Goal: Register for event/course

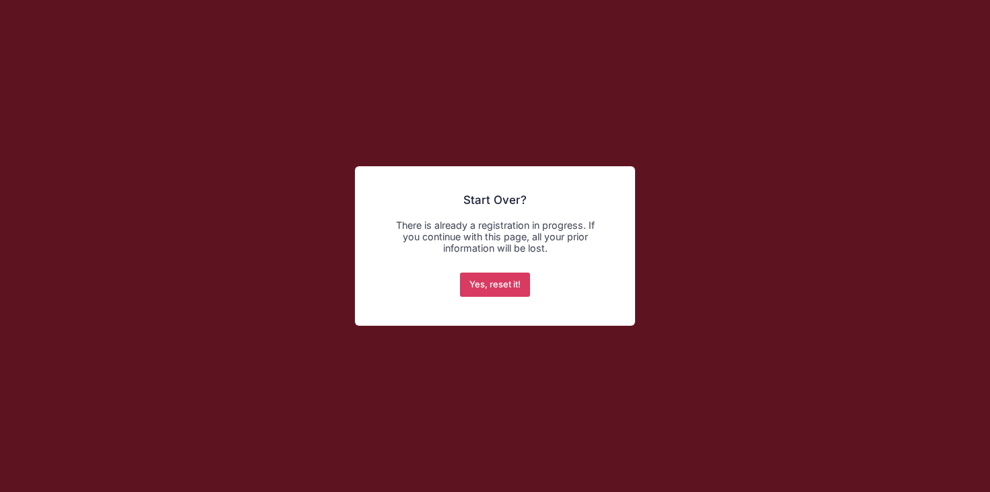
click at [503, 288] on button "Yes, reset it!" at bounding box center [495, 285] width 71 height 24
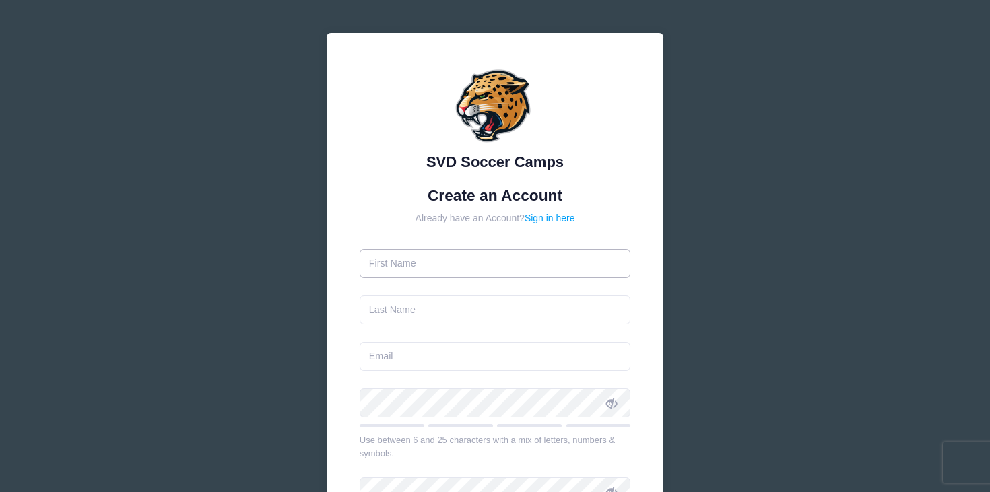
click at [501, 255] on input "text" at bounding box center [494, 263] width 271 height 29
type input "[PERSON_NAME]"
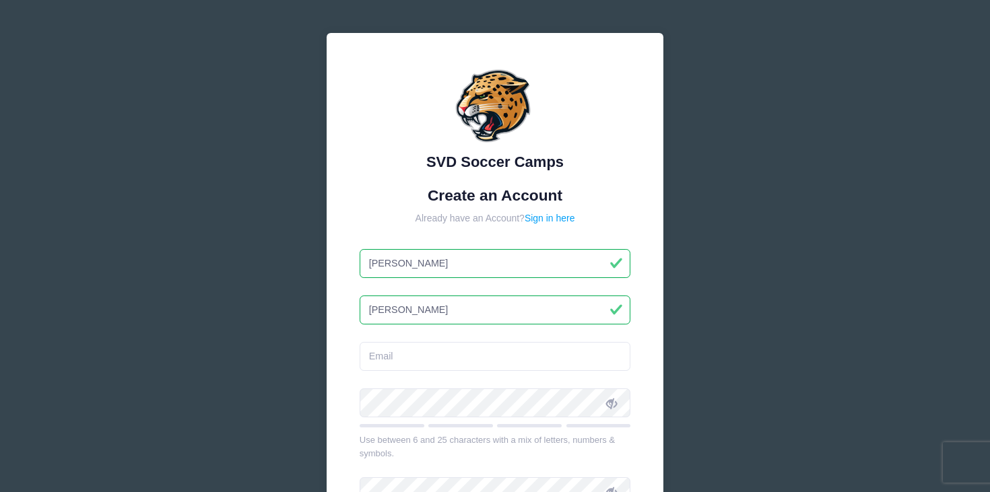
type input "[PERSON_NAME]"
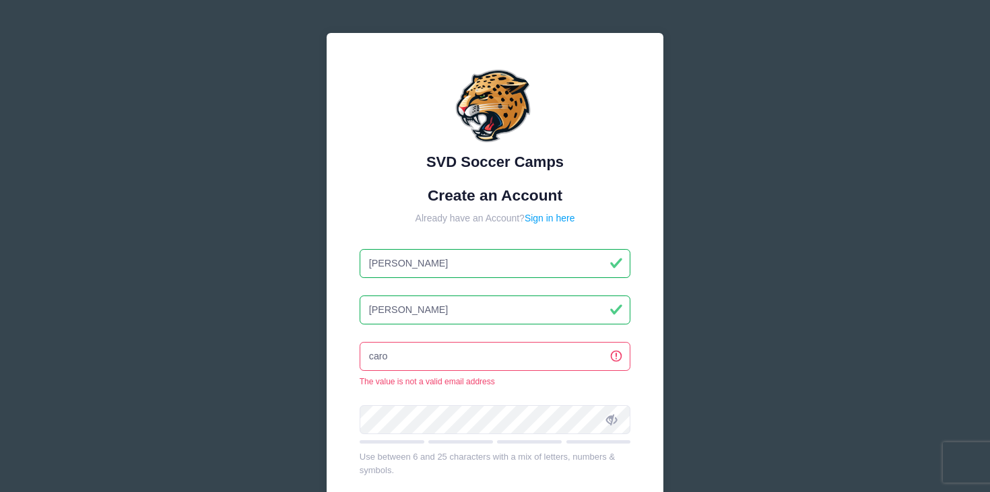
type input "[PERSON_NAME][EMAIL_ADDRESS][PERSON_NAME][DOMAIN_NAME]"
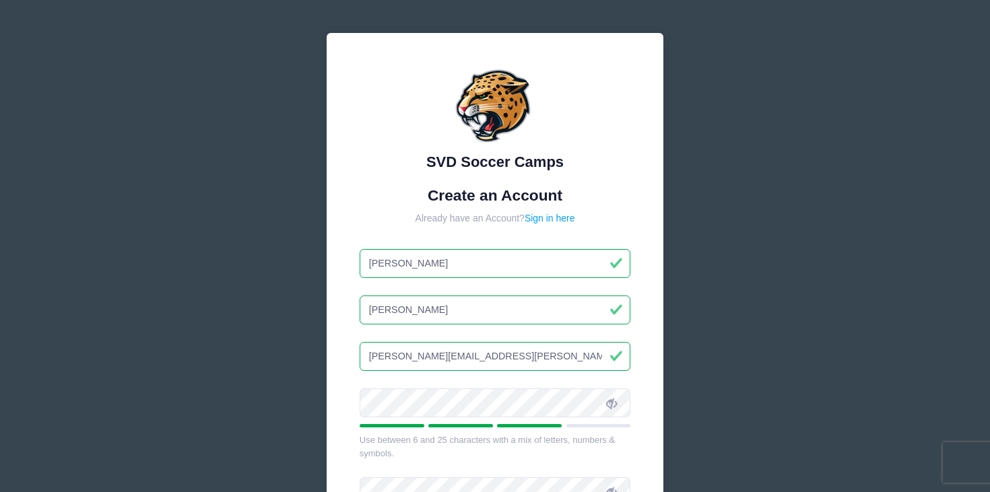
click at [613, 403] on icon at bounding box center [611, 403] width 11 height 11
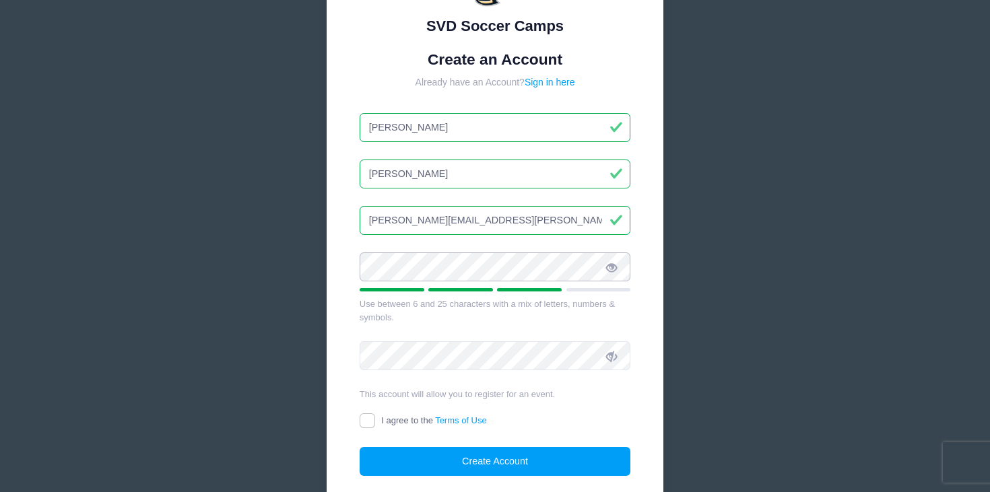
scroll to position [137, 0]
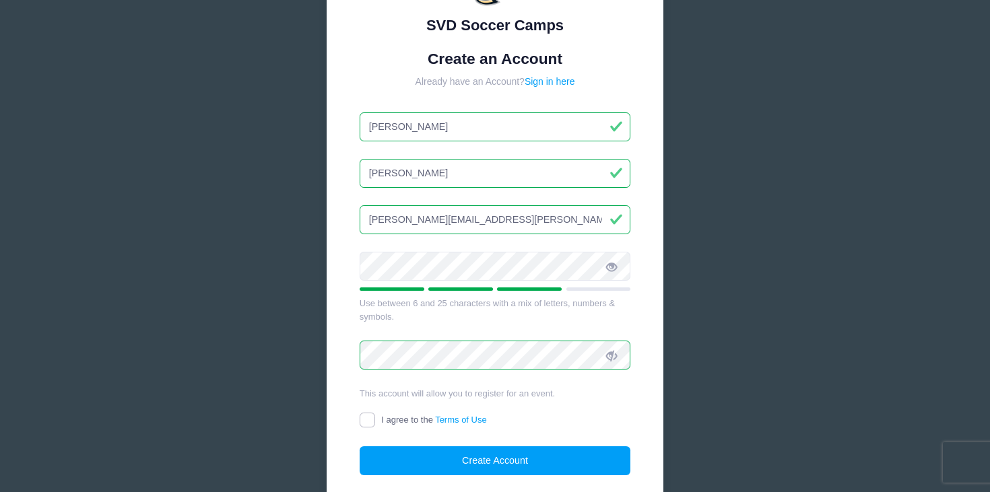
click at [369, 423] on input "I agree to the Terms of Use" at bounding box center [366, 420] width 15 height 15
checkbox input "true"
click at [406, 462] on button "Create Account" at bounding box center [494, 460] width 271 height 29
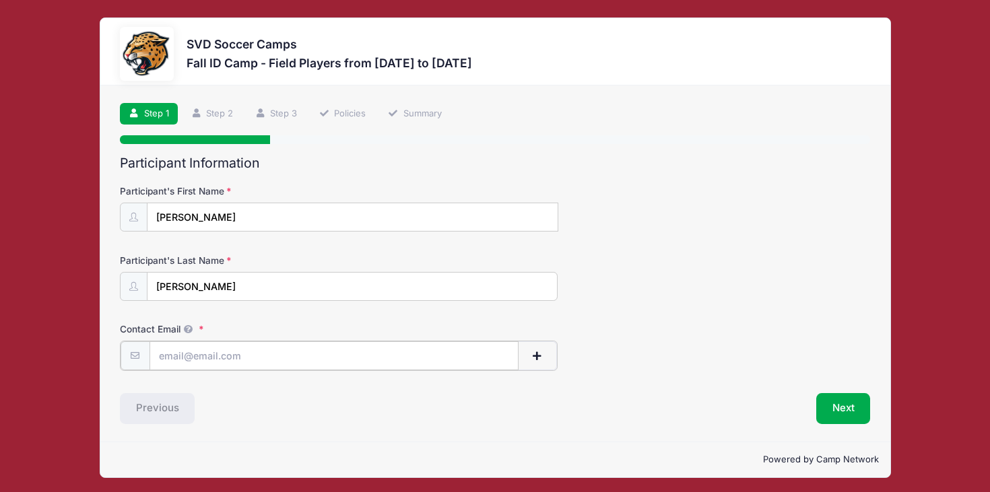
click at [252, 357] on input "Contact Email" at bounding box center [333, 355] width 369 height 29
type input "renner.langellier@gmail.com"
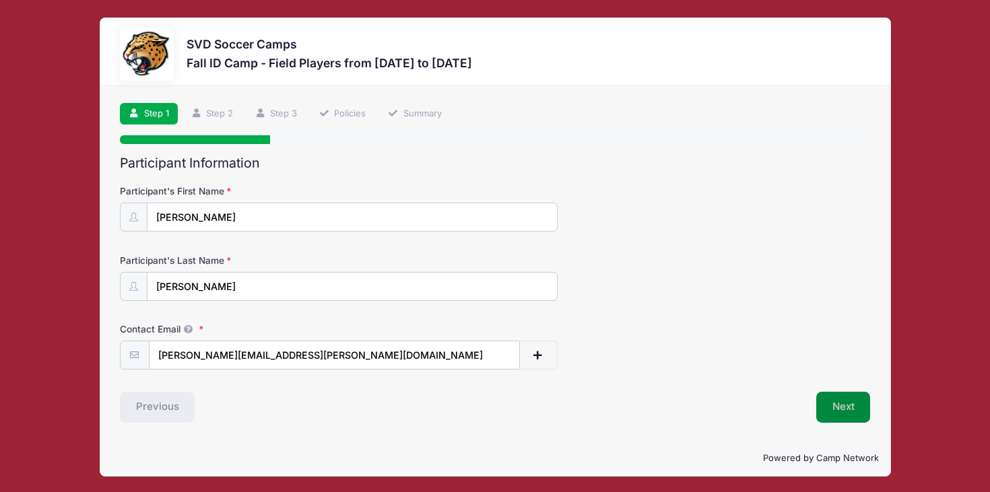
click at [852, 407] on button "Next" at bounding box center [843, 407] width 55 height 31
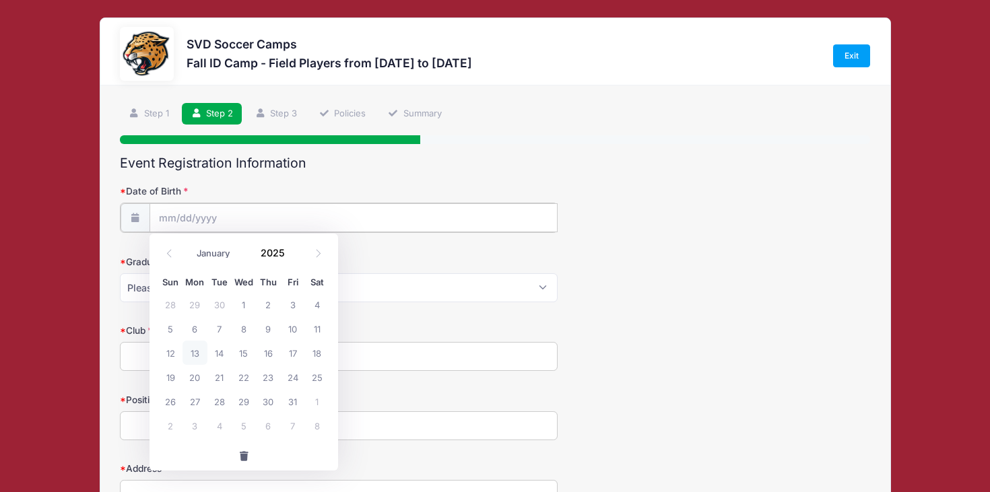
click at [469, 219] on input "Date of Birth" at bounding box center [353, 217] width 408 height 29
click at [172, 210] on input "Date of Birth" at bounding box center [353, 217] width 408 height 29
click at [164, 217] on input "Date of Birth" at bounding box center [353, 217] width 408 height 29
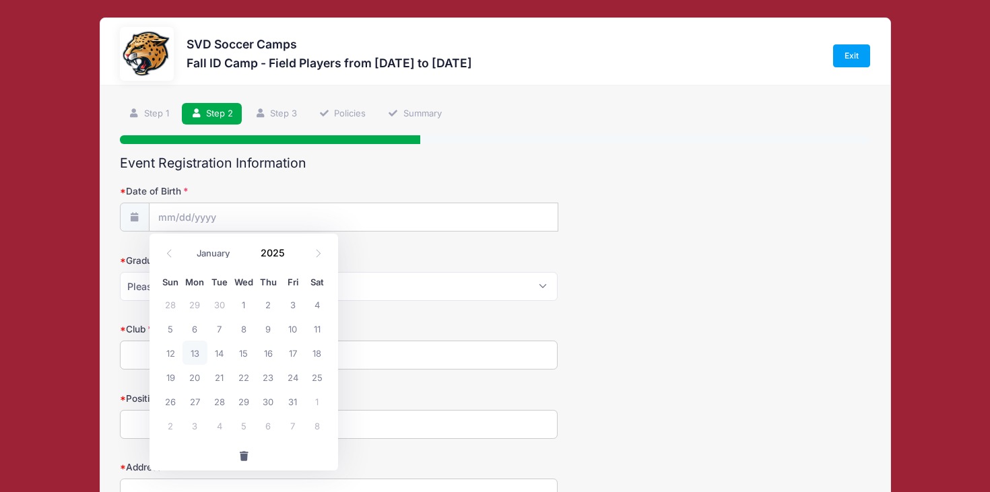
click at [137, 219] on icon at bounding box center [134, 217] width 11 height 9
click at [174, 222] on input "Date of Birth" at bounding box center [353, 217] width 408 height 29
click at [166, 248] on span at bounding box center [169, 253] width 22 height 23
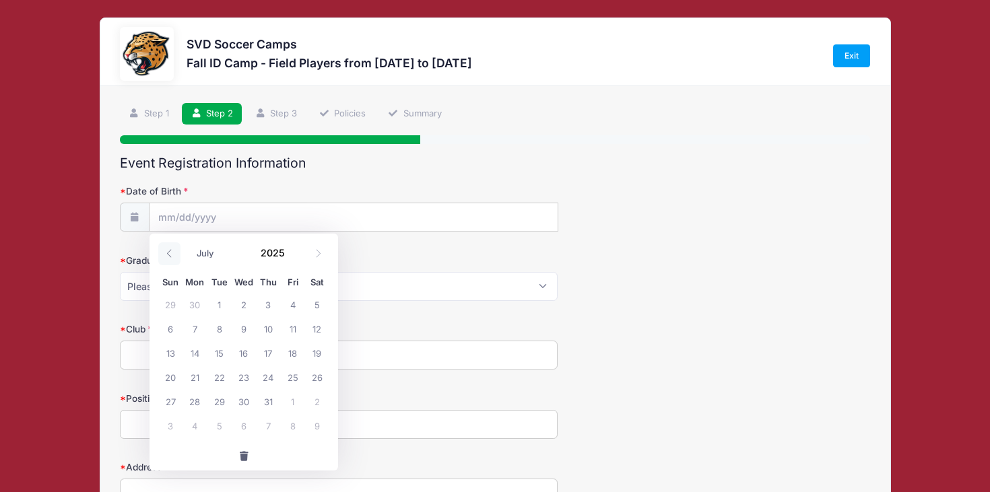
click at [166, 248] on span at bounding box center [169, 253] width 22 height 23
click at [167, 248] on span at bounding box center [169, 253] width 22 height 23
click at [168, 248] on span at bounding box center [169, 253] width 22 height 23
select select "2"
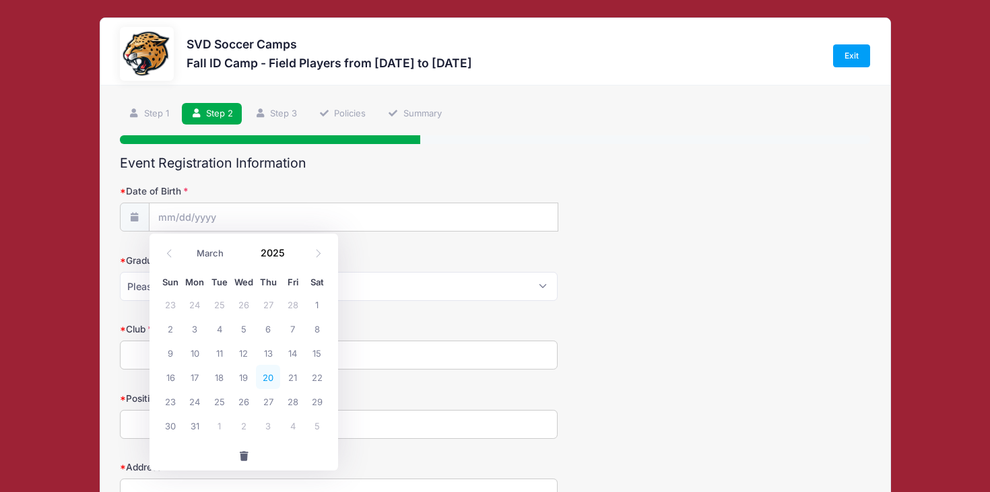
click at [266, 375] on span "20" at bounding box center [268, 377] width 24 height 24
type input "03/20/2025"
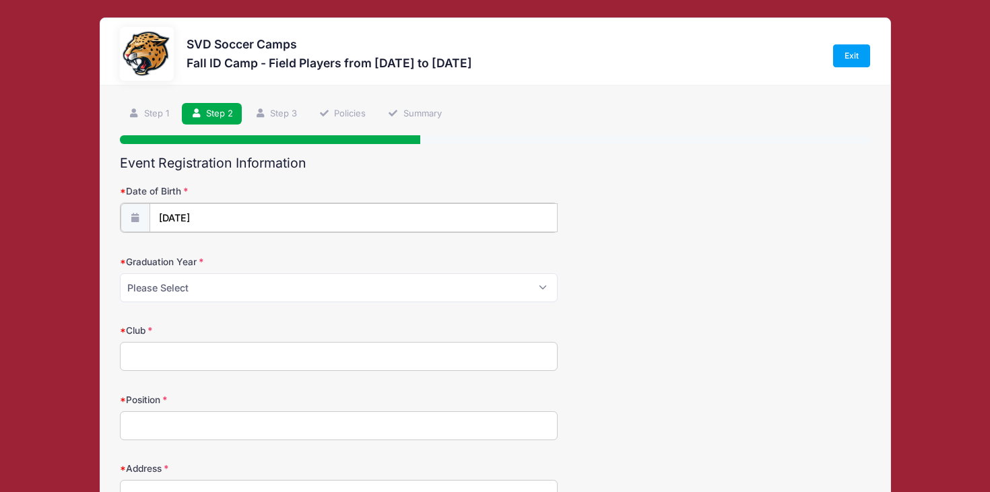
click at [239, 216] on input "03/20/2025" at bounding box center [353, 217] width 408 height 29
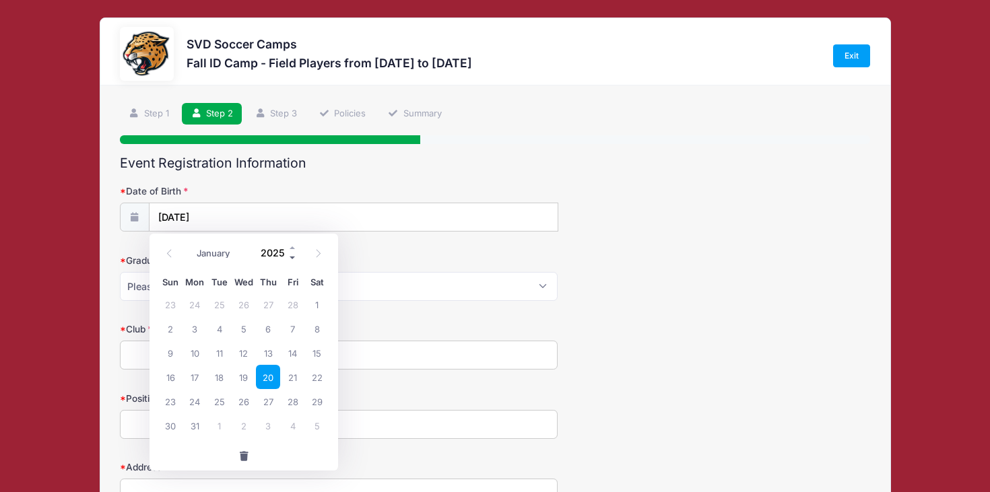
click at [294, 256] on span at bounding box center [292, 258] width 9 height 10
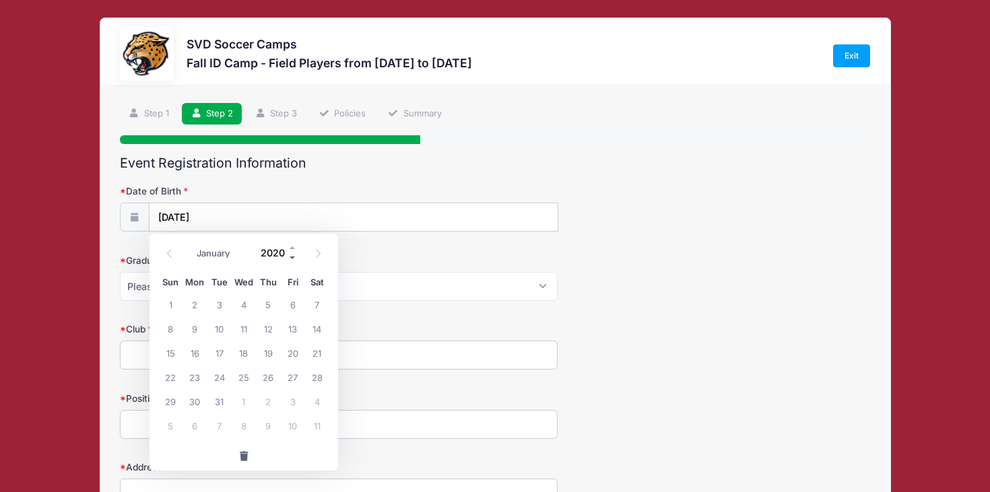
click at [294, 256] on span at bounding box center [292, 258] width 9 height 10
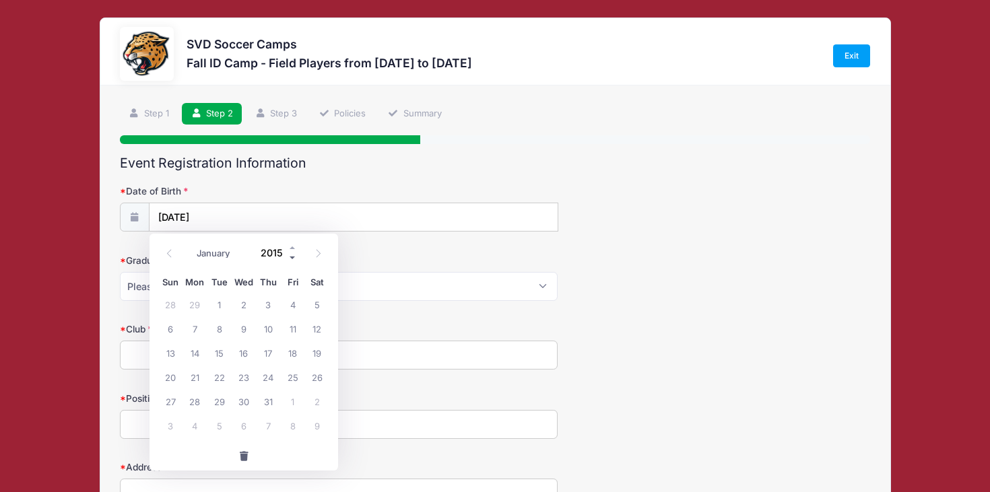
click at [294, 256] on span at bounding box center [292, 258] width 9 height 10
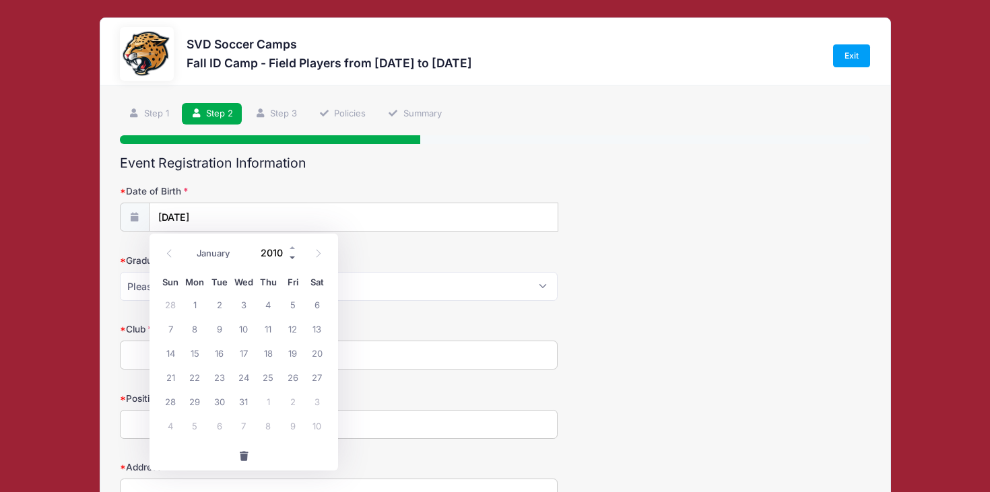
click at [294, 256] on span at bounding box center [292, 258] width 9 height 10
type input "2008"
click at [267, 378] on span "20" at bounding box center [268, 377] width 24 height 24
type input "03/20/2008"
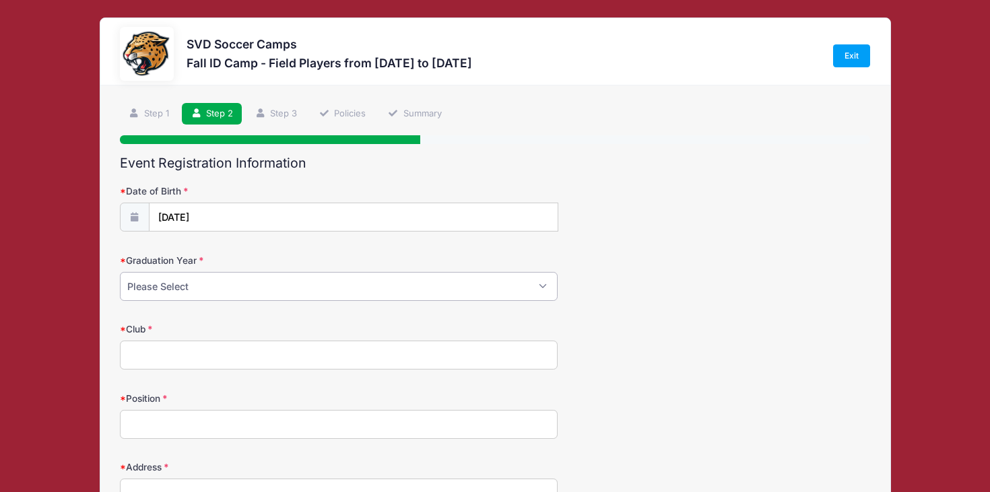
click at [241, 285] on select "Please Select 2024 2025 2026 2027 2028 2029" at bounding box center [339, 286] width 438 height 29
select select "2027"
click at [120, 272] on select "Please Select 2024 2025 2026 2027 2028 2029" at bounding box center [339, 286] width 438 height 29
click at [229, 349] on input "Club" at bounding box center [339, 355] width 438 height 29
type input "Indy Eleven"
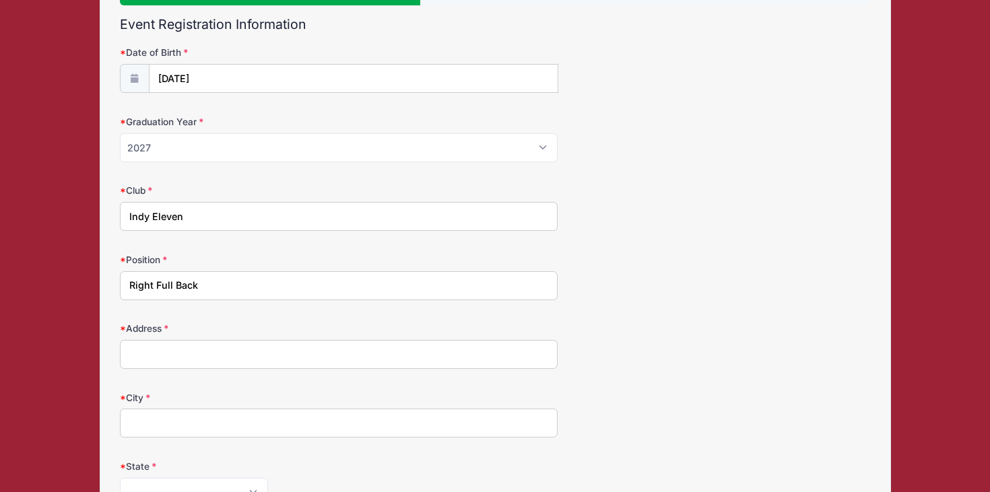
scroll to position [141, 0]
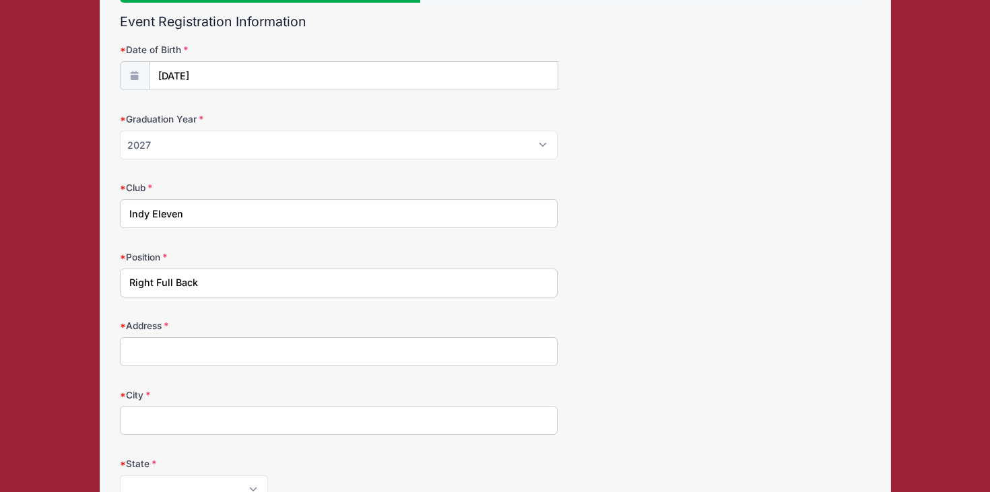
type input "Right Full Back"
click at [172, 353] on input "Address" at bounding box center [339, 351] width 438 height 29
type input "4515 N Delaware"
type input "Indianapolis"
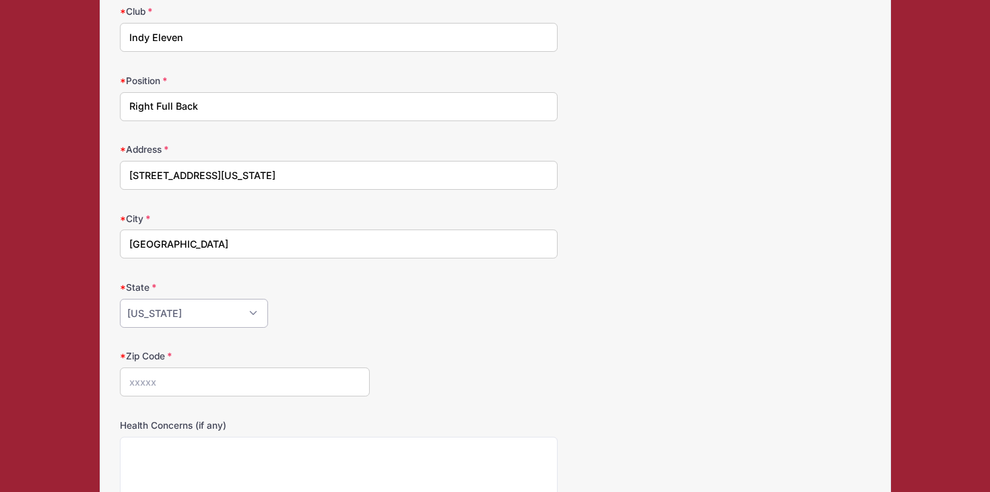
scroll to position [316, 0]
click at [229, 312] on select "Alabama Alaska American Samoa Arizona Arkansas Armed Forces Africa Armed Forces…" at bounding box center [194, 315] width 148 height 29
select select "IN"
click at [120, 301] on select "Alabama Alaska American Samoa Arizona Arkansas Armed Forces Africa Armed Forces…" at bounding box center [194, 315] width 148 height 29
click at [176, 388] on input "Zip Code" at bounding box center [245, 384] width 250 height 29
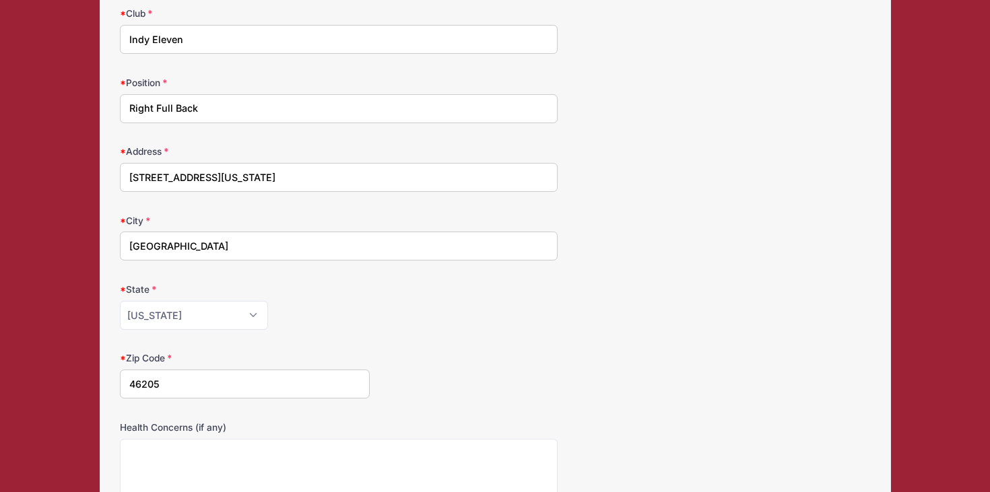
type input "46205"
click at [378, 335] on form "Date of Birth 03/20/2008 Graduation Year Please Select 2024 2025 2026 2027 2028…" at bounding box center [495, 260] width 751 height 783
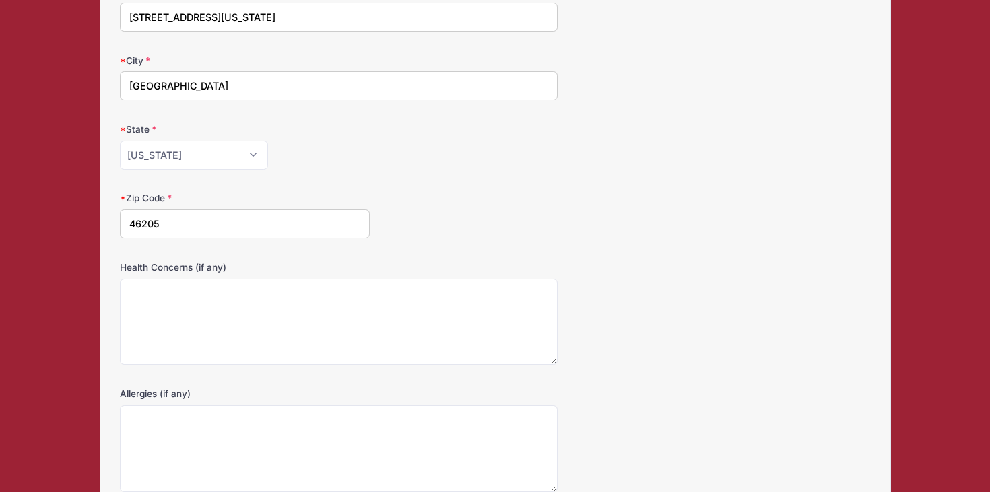
scroll to position [477, 0]
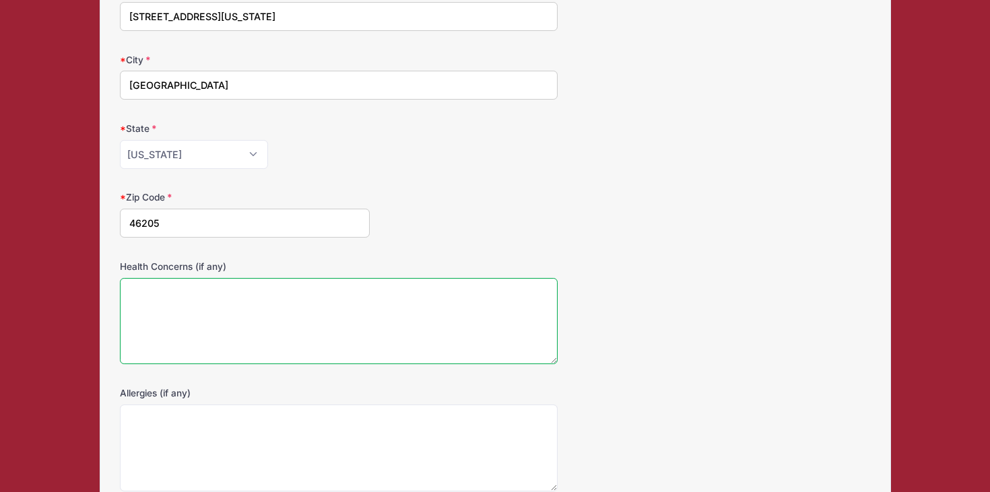
click at [378, 335] on textarea "Health Concerns (if any)" at bounding box center [339, 321] width 438 height 87
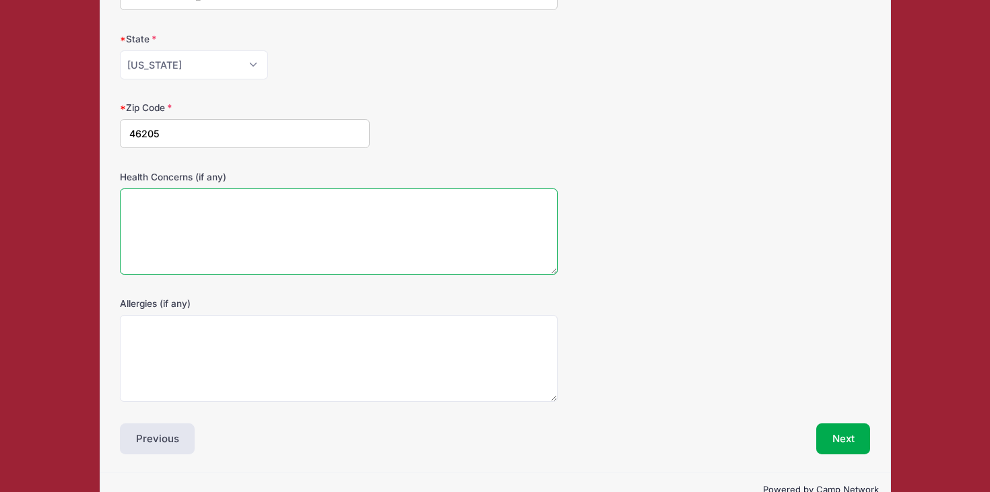
scroll to position [568, 0]
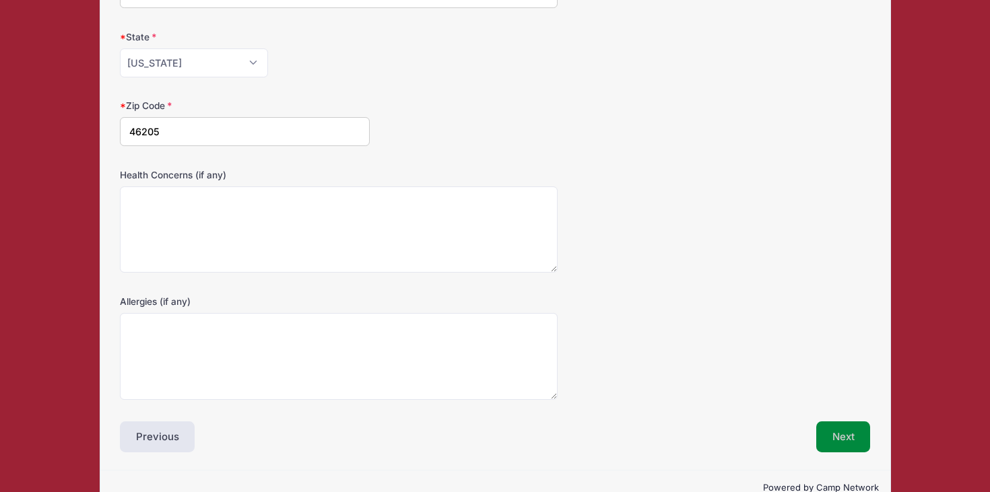
click at [850, 423] on button "Next" at bounding box center [843, 436] width 55 height 31
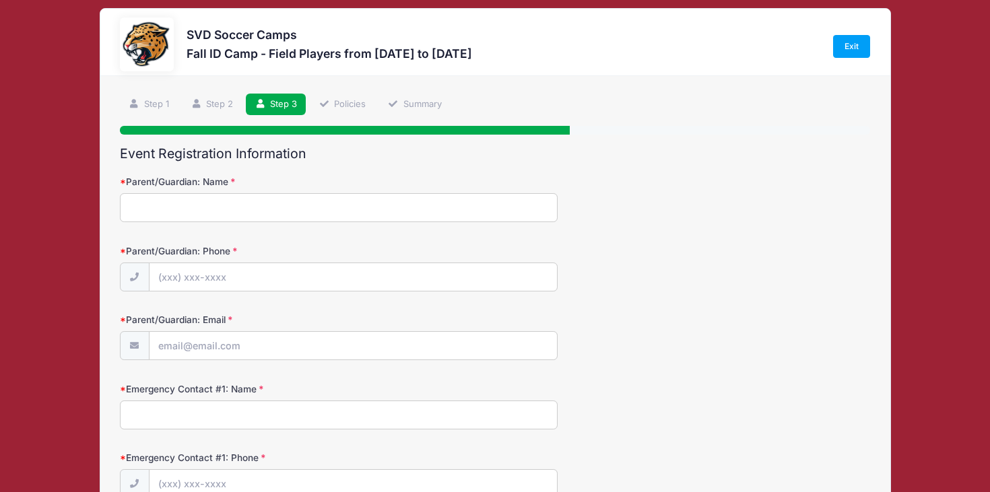
scroll to position [0, 0]
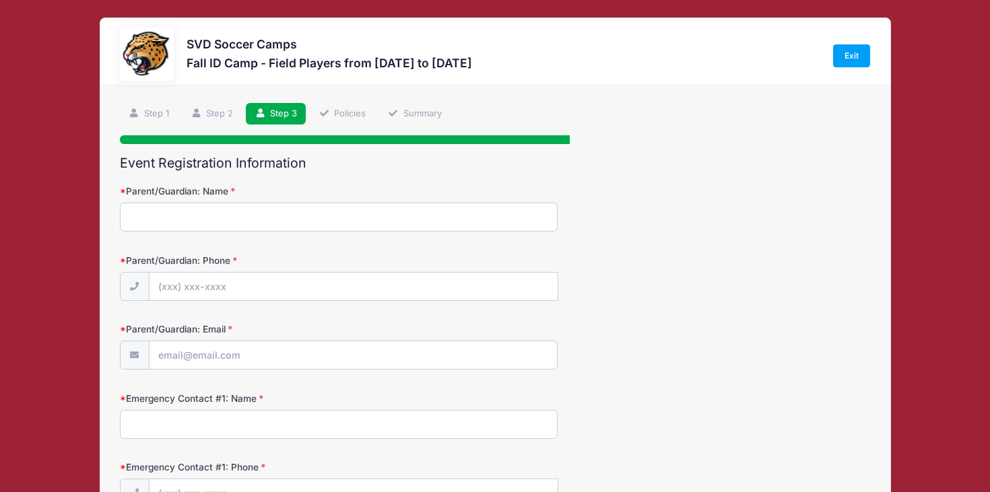
click at [355, 217] on input "Parent/Guardian: Name" at bounding box center [339, 217] width 438 height 29
type input "Carrie Langellier"
type input "(765) 686-1324"
click at [251, 354] on input "Parent/Guardian: Email" at bounding box center [353, 355] width 408 height 29
type input "[PERSON_NAME][EMAIL_ADDRESS][PERSON_NAME][DOMAIN_NAME]"
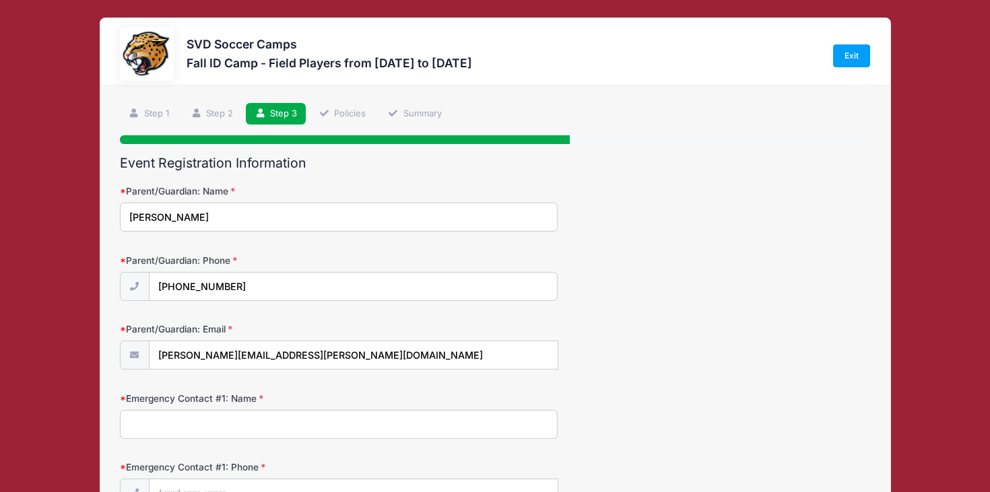
click at [265, 430] on input "Emergency Contact #1: Name" at bounding box center [339, 424] width 438 height 29
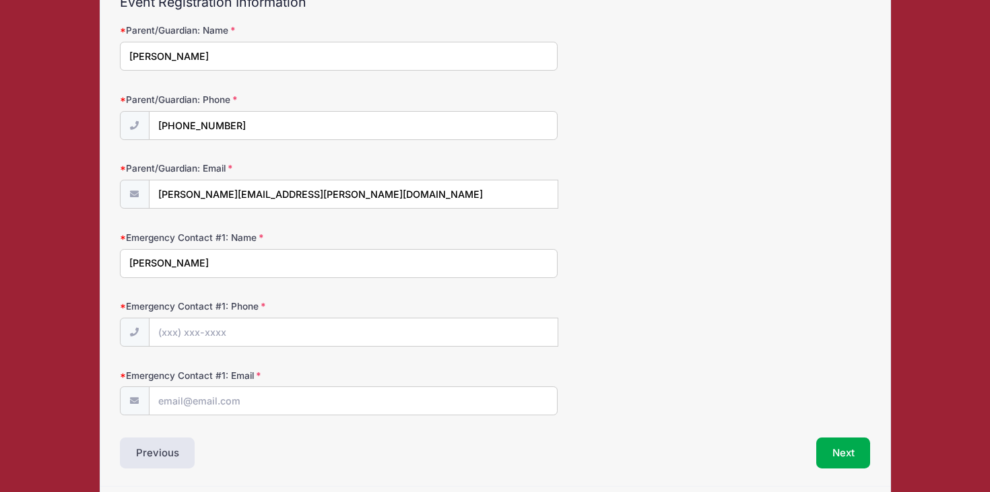
scroll to position [162, 0]
type input "Carrie Langellier"
click at [240, 333] on input "Emergency Contact #1: Phone" at bounding box center [353, 332] width 408 height 29
type input "(765) 686-1324"
click at [256, 413] on input "Emergency Contact #1: Email" at bounding box center [352, 400] width 407 height 29
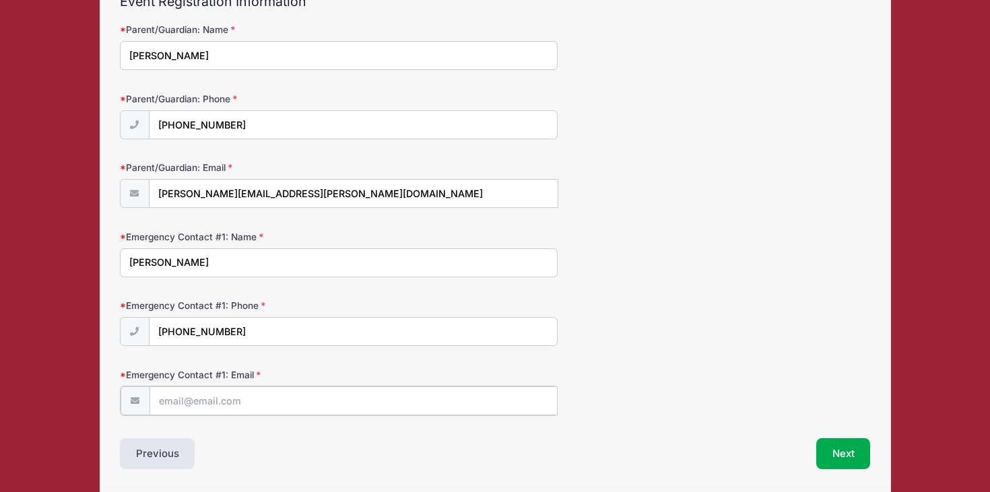
type input "[PERSON_NAME][EMAIL_ADDRESS][PERSON_NAME][DOMAIN_NAME]"
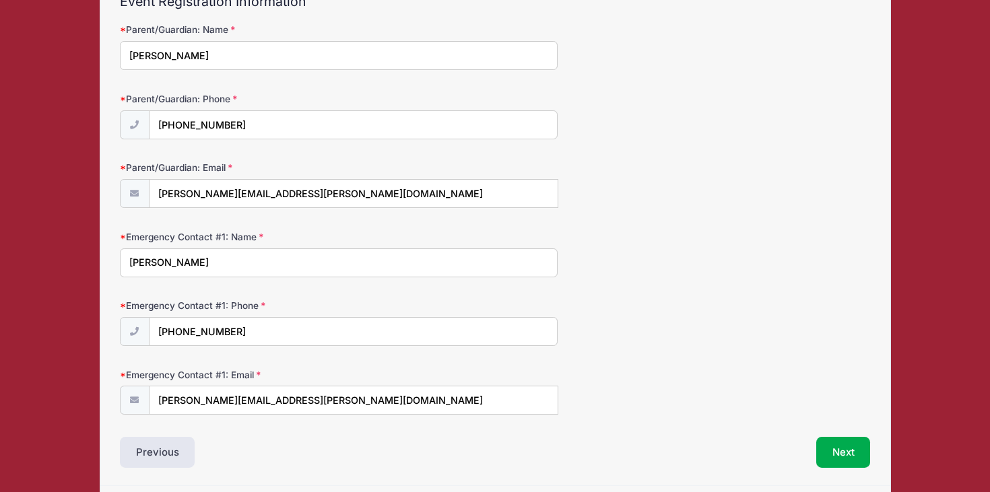
click at [281, 467] on div "Previous" at bounding box center [304, 452] width 382 height 31
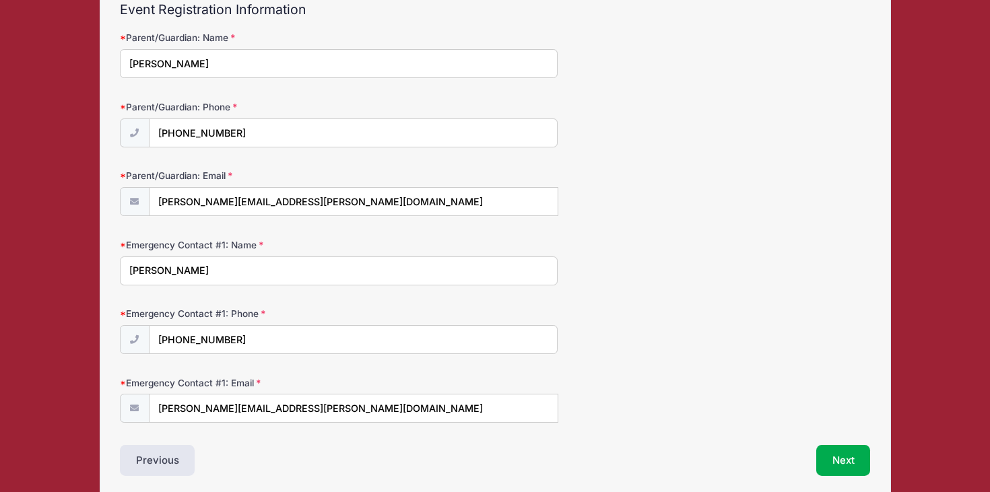
scroll to position [208, 0]
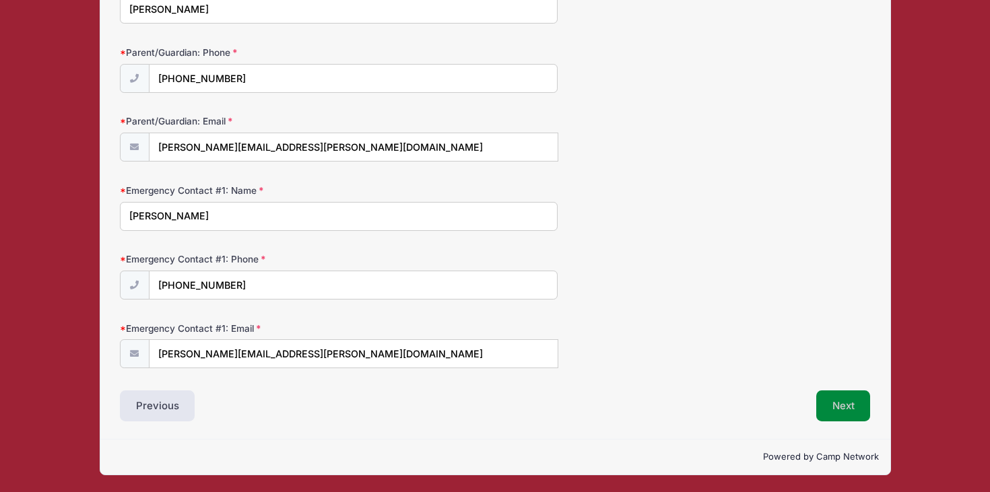
click at [820, 399] on button "Next" at bounding box center [843, 405] width 55 height 31
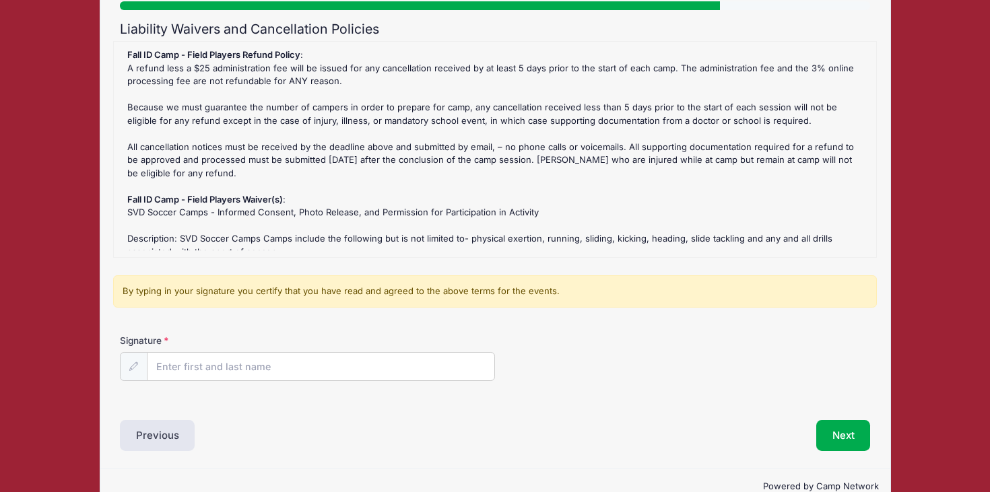
scroll to position [135, 0]
click at [343, 369] on input "Signature" at bounding box center [320, 365] width 347 height 29
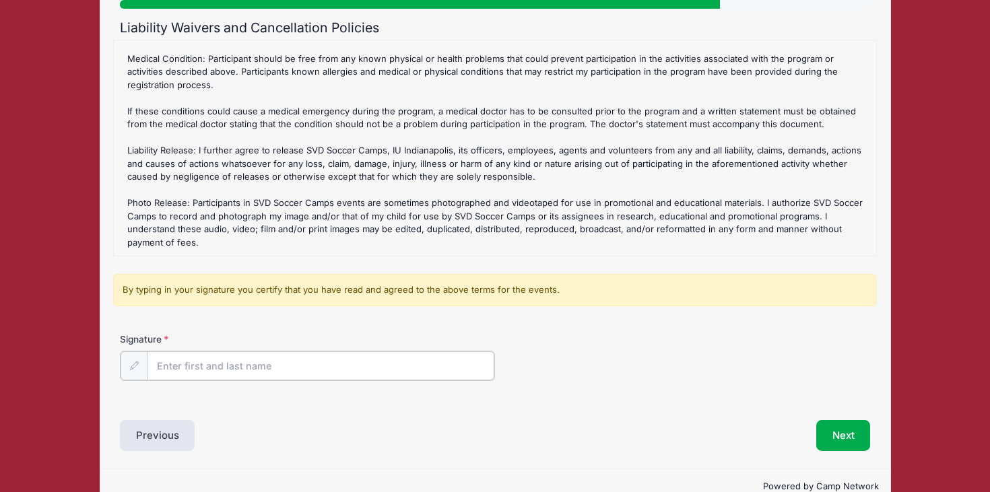
scroll to position [165, 0]
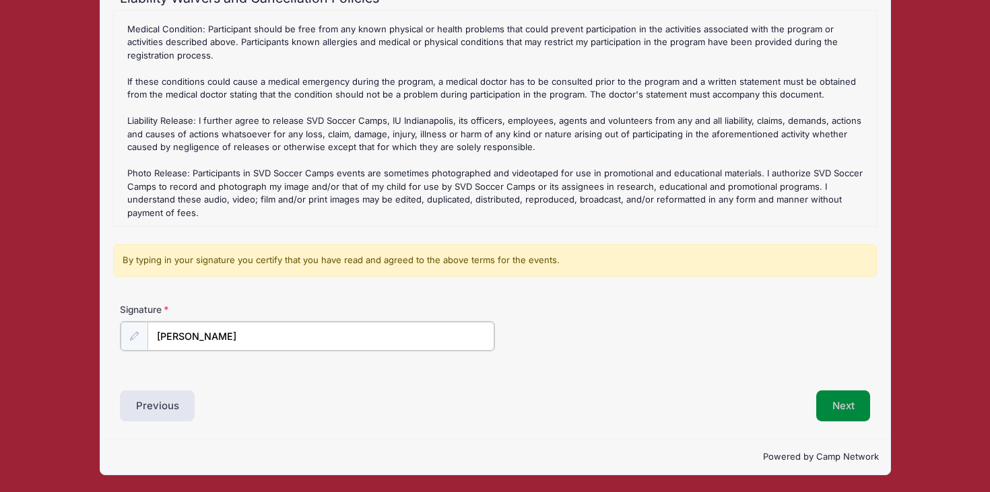
type input "Caroline Langellier"
click at [845, 413] on button "Next" at bounding box center [843, 405] width 55 height 31
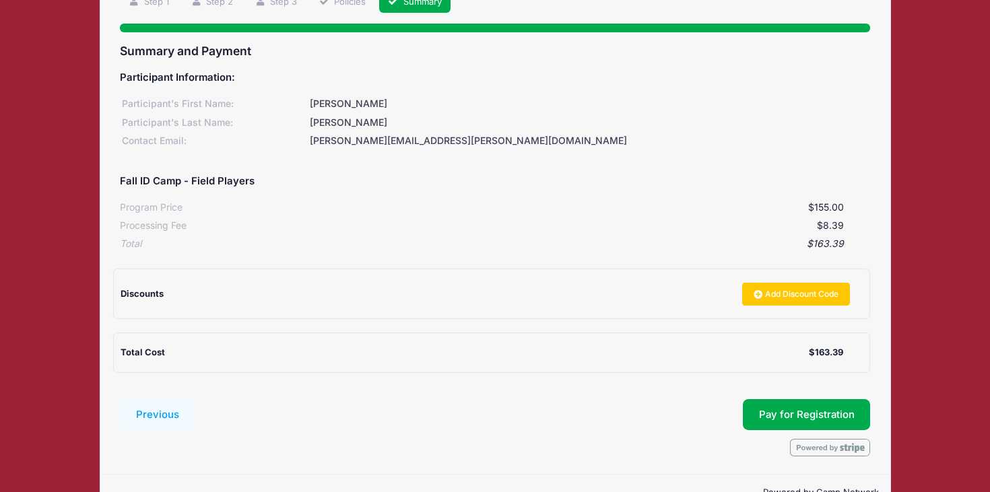
scroll to position [147, 0]
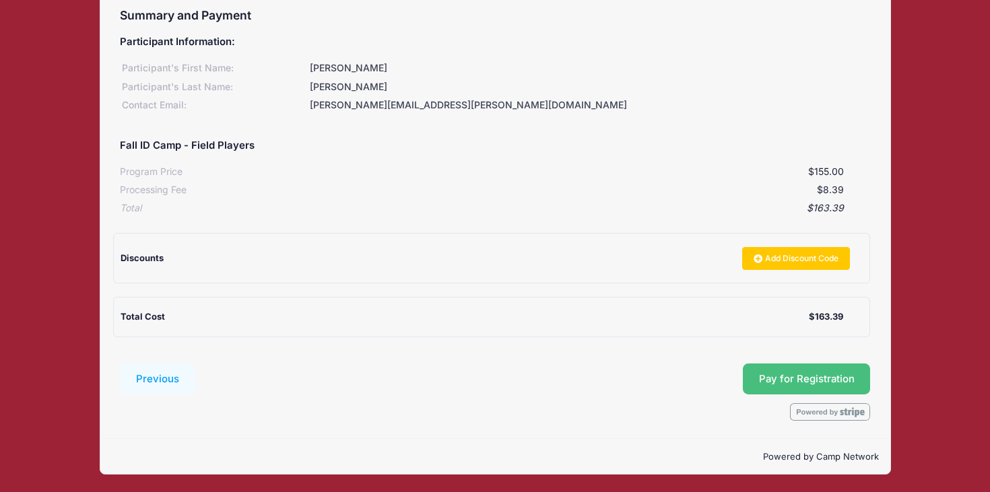
click at [856, 378] on button "Pay for Registration" at bounding box center [807, 379] width 128 height 31
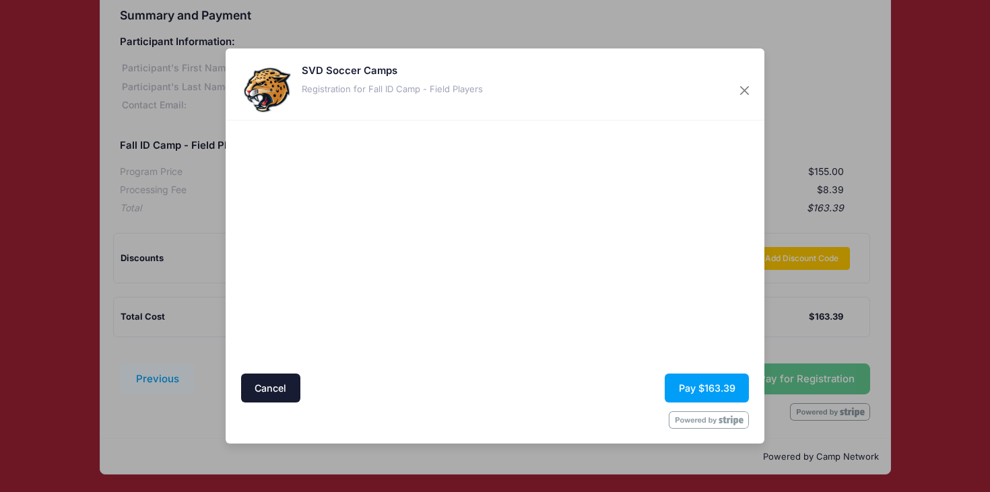
click at [386, 347] on div at bounding box center [365, 247] width 248 height 240
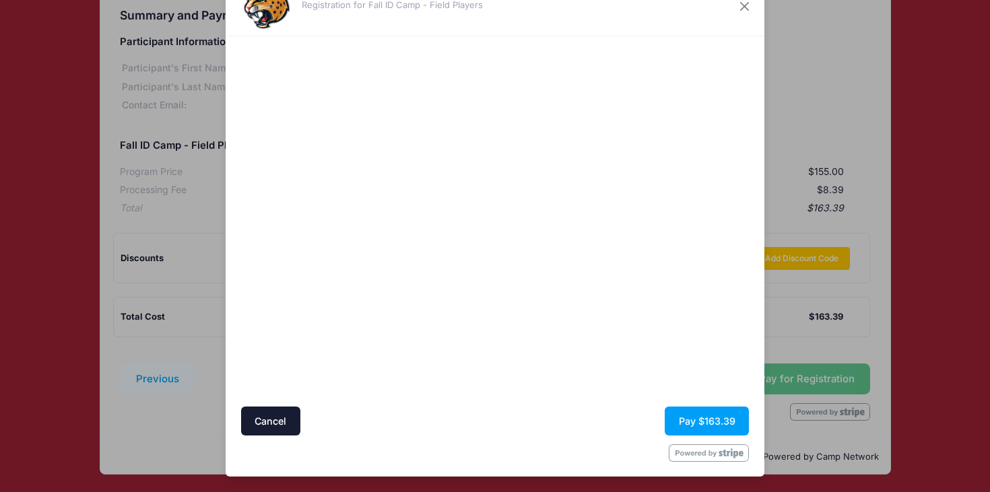
scroll to position [0, 0]
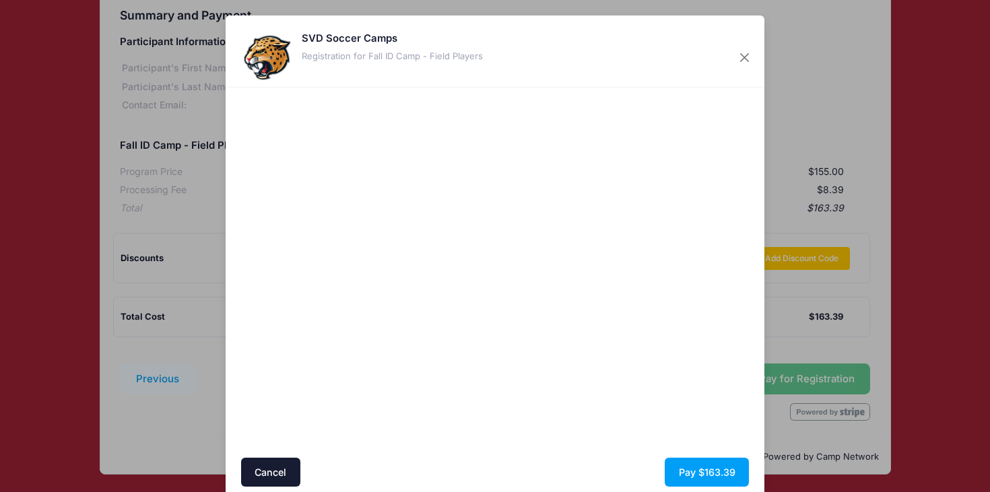
click at [668, 378] on div at bounding box center [626, 272] width 248 height 357
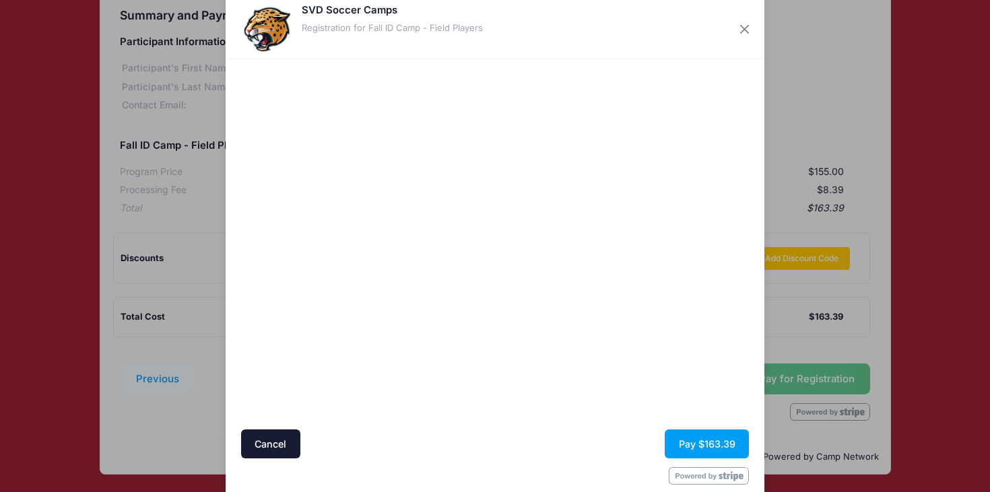
scroll to position [31, 0]
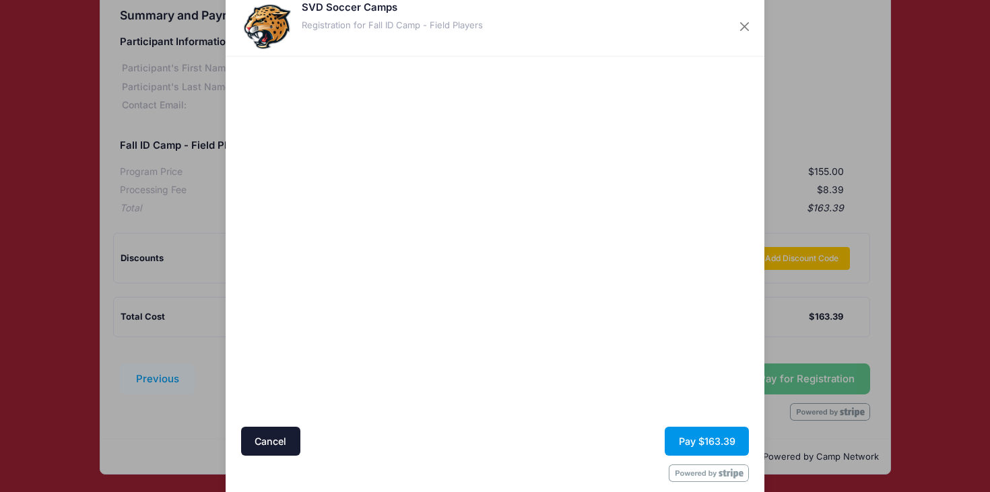
click at [692, 436] on button "Pay $163.39" at bounding box center [706, 441] width 84 height 29
click at [699, 448] on button "Pay $163.39" at bounding box center [706, 441] width 84 height 29
